Goal: Task Accomplishment & Management: Manage account settings

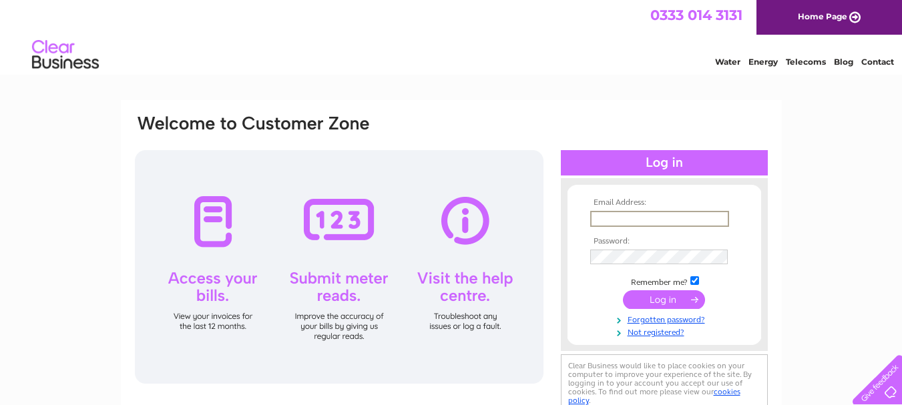
click at [621, 219] on input "text" at bounding box center [659, 219] width 139 height 16
type input "[EMAIL_ADDRESS][DOMAIN_NAME]"
click at [651, 294] on input "submit" at bounding box center [664, 300] width 82 height 19
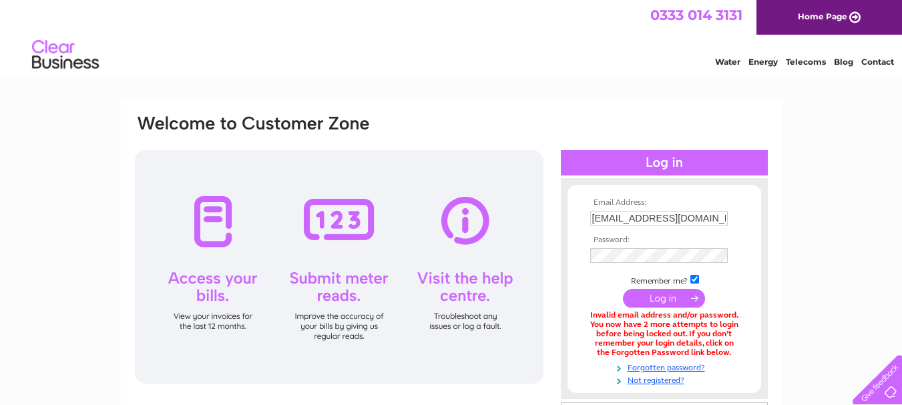
click at [653, 304] on input "submit" at bounding box center [664, 298] width 82 height 19
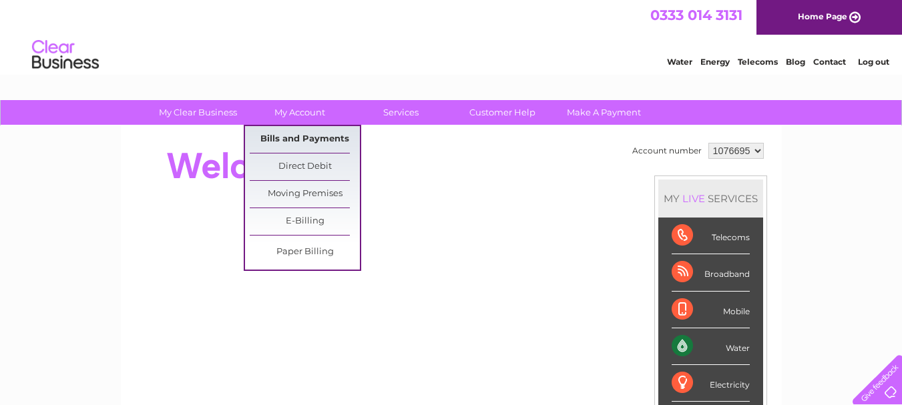
click at [283, 134] on link "Bills and Payments" at bounding box center [305, 139] width 110 height 27
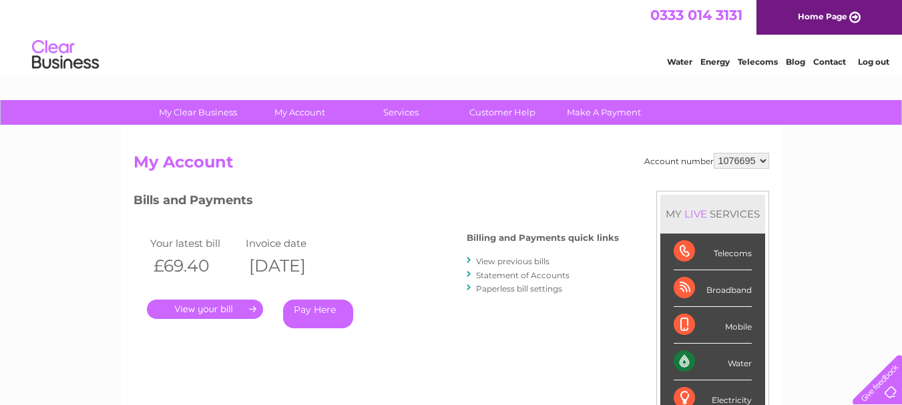
click at [540, 259] on link "View previous bills" at bounding box center [512, 261] width 73 height 10
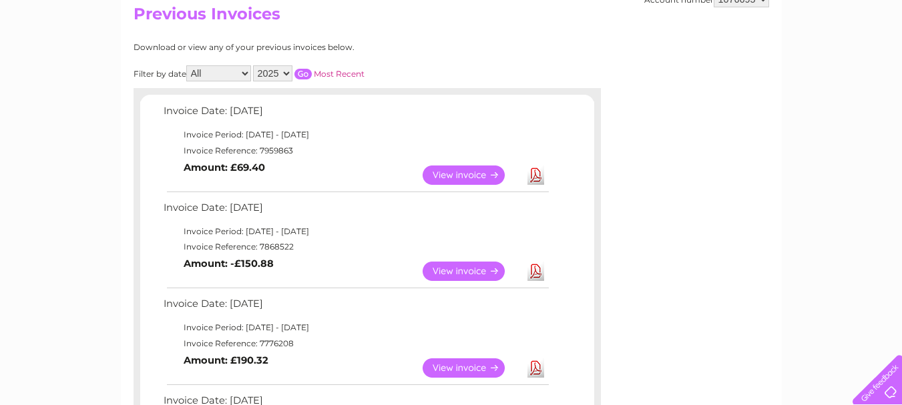
scroll to position [150, 0]
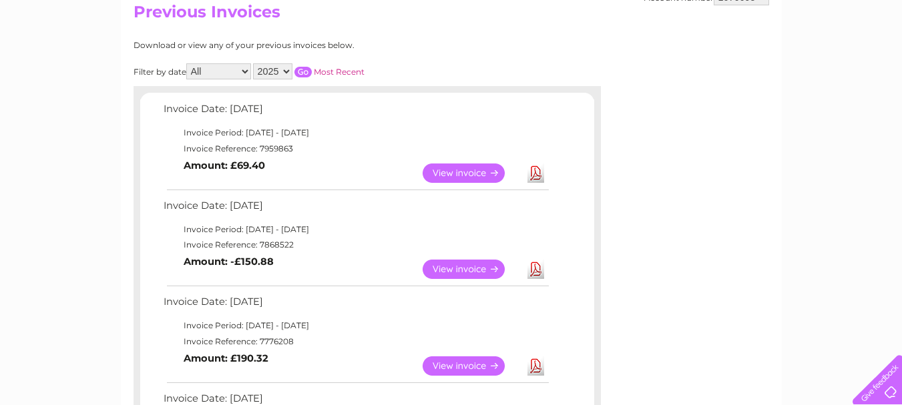
click at [483, 170] on link "View" at bounding box center [472, 173] width 98 height 19
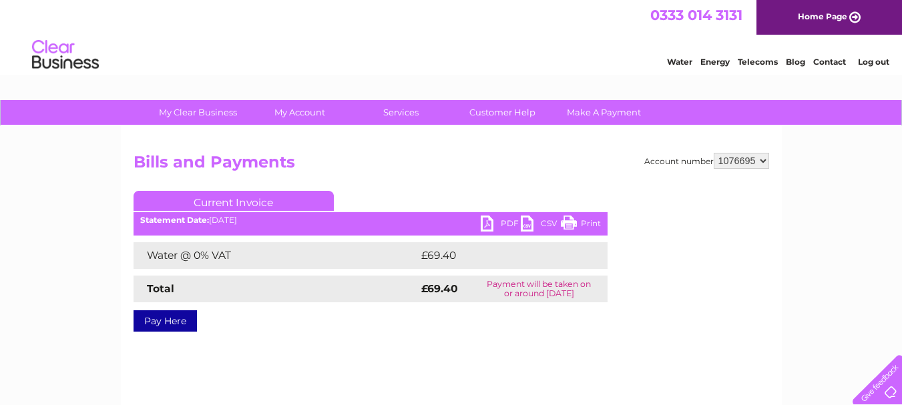
click at [506, 224] on link "PDF" at bounding box center [501, 225] width 40 height 19
click at [735, 160] on select "1076695 1076701" at bounding box center [741, 161] width 55 height 16
select select "1076701"
click at [714, 153] on select "1076695 1076701" at bounding box center [741, 161] width 55 height 16
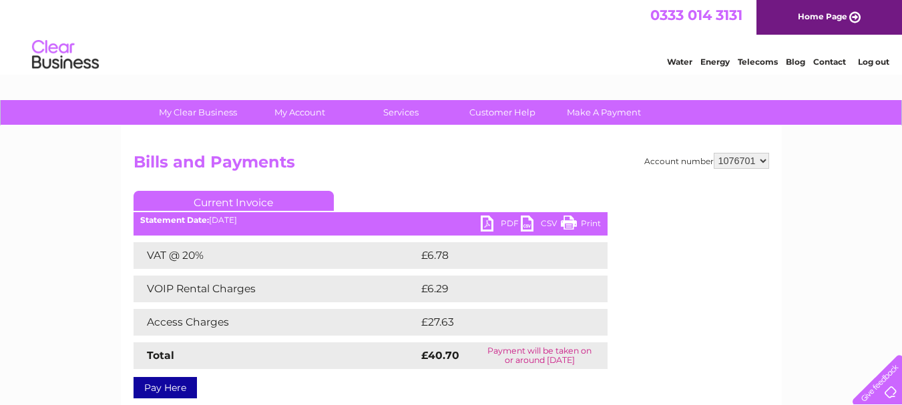
click at [503, 222] on link "PDF" at bounding box center [501, 225] width 40 height 19
click at [870, 67] on link "Log out" at bounding box center [873, 62] width 31 height 10
